Goal: Book appointment/travel/reservation

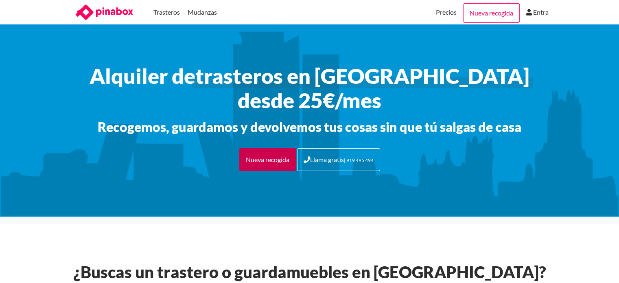
click at [264, 148] on link "Nueva recogida" at bounding box center [267, 159] width 57 height 23
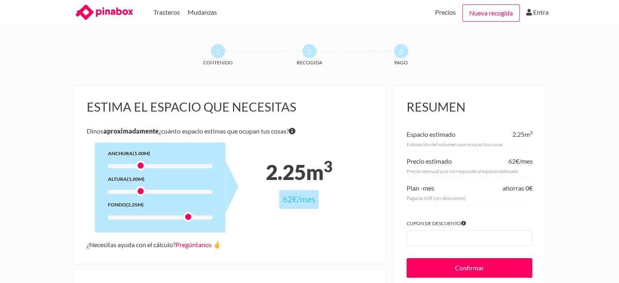
click at [181, 216] on div at bounding box center [160, 217] width 105 height 4
click at [207, 218] on div at bounding box center [160, 217] width 105 height 4
click at [199, 218] on div at bounding box center [160, 217] width 105 height 4
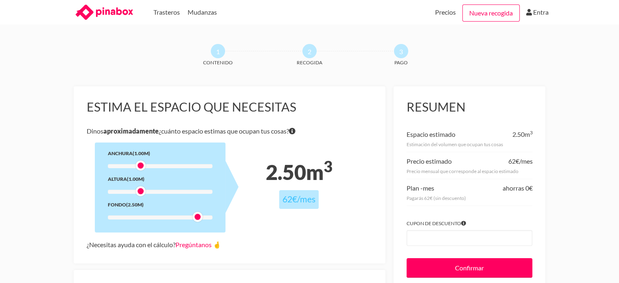
drag, startPoint x: 207, startPoint y: 218, endPoint x: 199, endPoint y: 219, distance: 8.2
click at [199, 219] on div at bounding box center [197, 217] width 10 height 10
drag, startPoint x: 141, startPoint y: 164, endPoint x: 140, endPoint y: 169, distance: 5.0
click at [140, 169] on div at bounding box center [141, 165] width 10 height 10
click at [166, 165] on div at bounding box center [160, 166] width 105 height 4
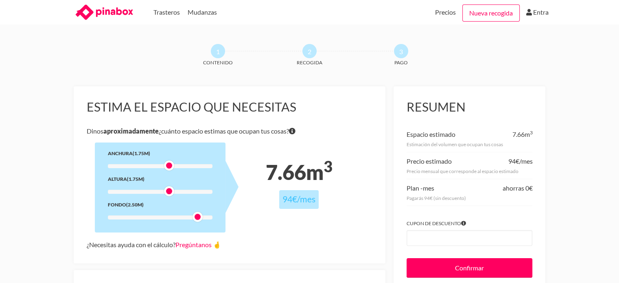
click at [169, 192] on div at bounding box center [160, 192] width 105 height 4
drag, startPoint x: 195, startPoint y: 215, endPoint x: 221, endPoint y: 224, distance: 27.8
click at [221, 224] on div "Anchura (1.75m) Altura (1.75m) Fondo (3.00m)" at bounding box center [160, 187] width 131 height 90
drag, startPoint x: 167, startPoint y: 190, endPoint x: 177, endPoint y: 191, distance: 9.8
click at [177, 191] on div at bounding box center [178, 191] width 10 height 10
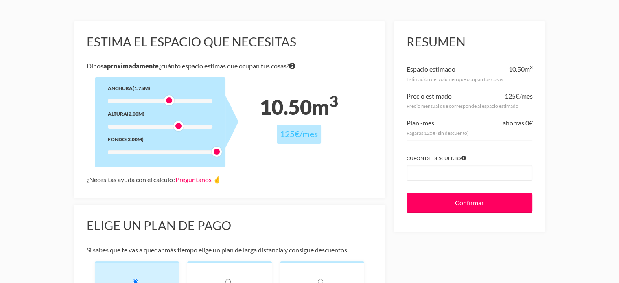
scroll to position [55, 0]
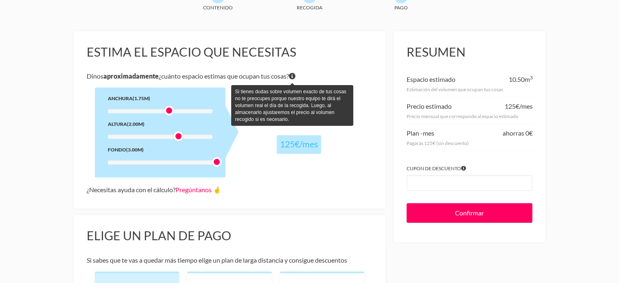
click at [295, 76] on icon "Si tienes dudas sobre volumen exacto de tus cosas no te preocupes porque nuestr…" at bounding box center [292, 76] width 7 height 7
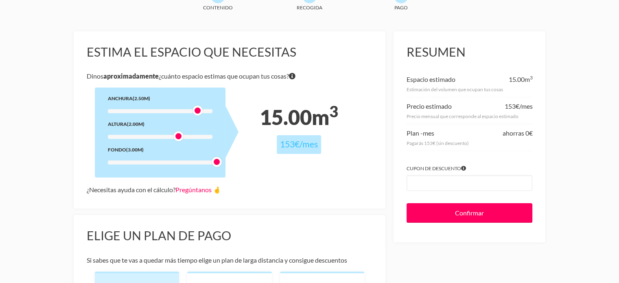
drag, startPoint x: 166, startPoint y: 111, endPoint x: 195, endPoint y: 109, distance: 28.2
click at [195, 109] on div at bounding box center [197, 110] width 10 height 10
drag, startPoint x: 216, startPoint y: 163, endPoint x: 194, endPoint y: 164, distance: 21.6
click at [194, 164] on div at bounding box center [197, 162] width 10 height 10
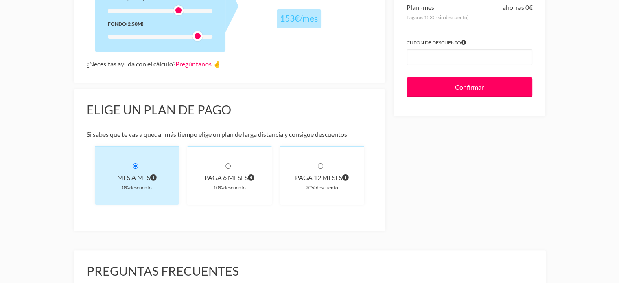
scroll to position [179, 0]
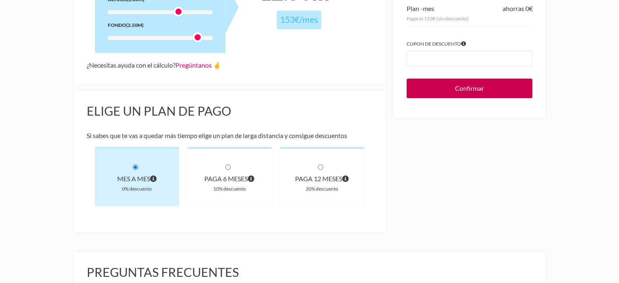
click at [457, 91] on input "Confirmar" at bounding box center [470, 89] width 126 height 20
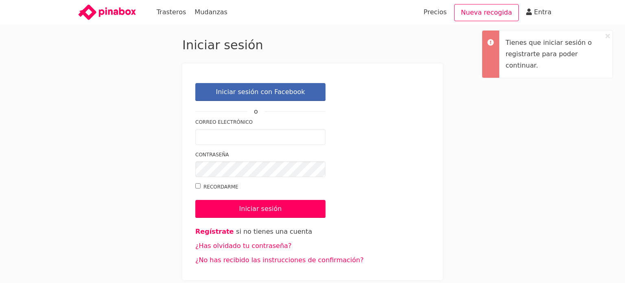
click at [607, 37] on icon at bounding box center [608, 36] width 4 height 7
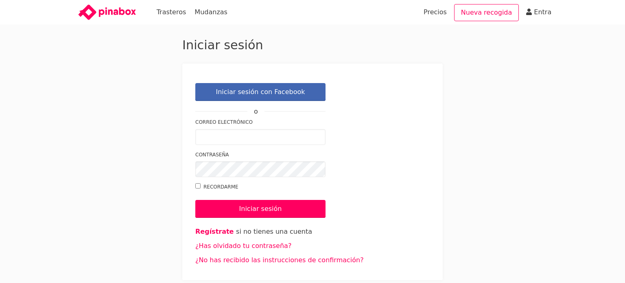
click at [608, 81] on body "Tienes que iniciar sesión o registrarte para poder continuar. Trasteros Mudanza…" at bounding box center [312, 141] width 625 height 283
